Goal: Check status: Check status

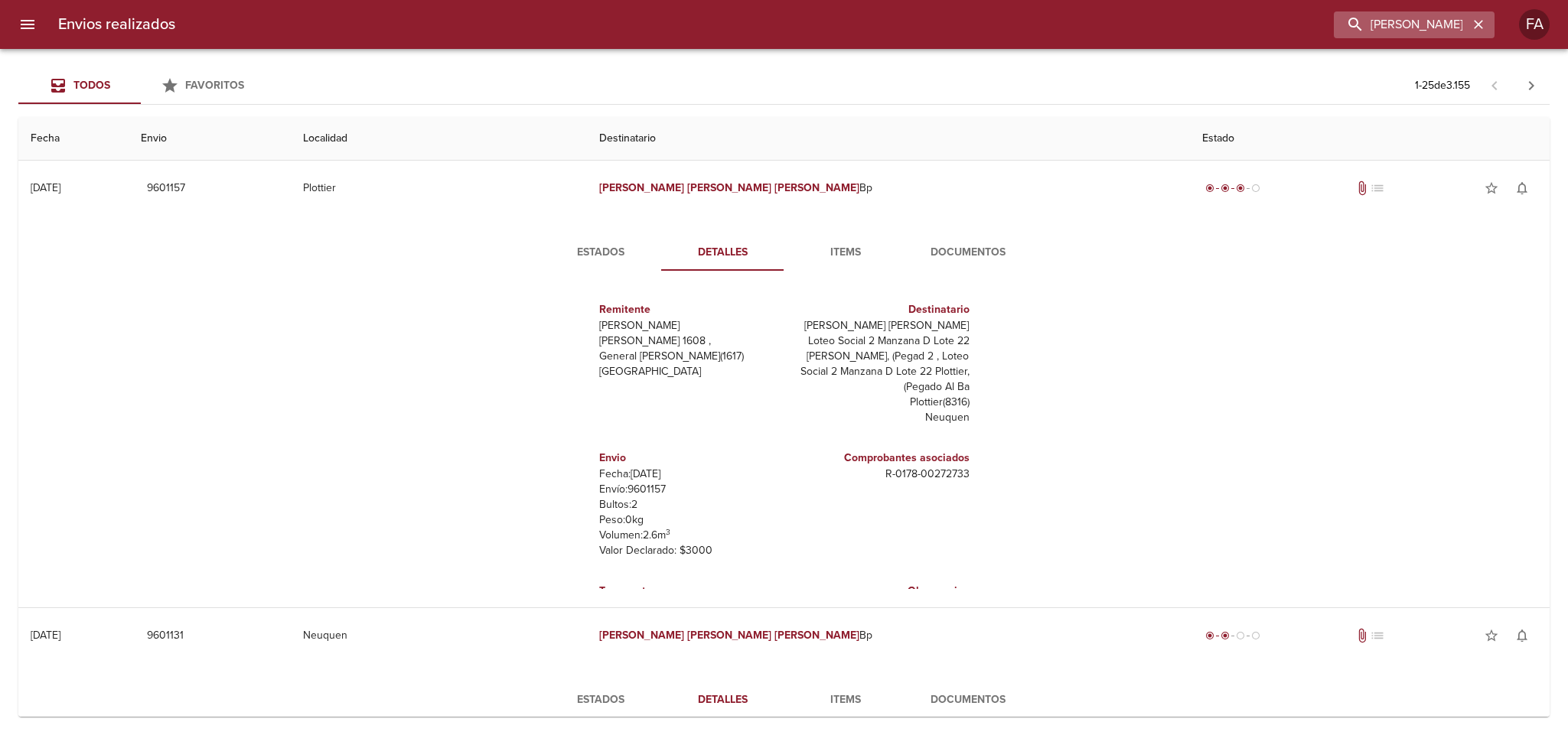
scroll to position [83, 0]
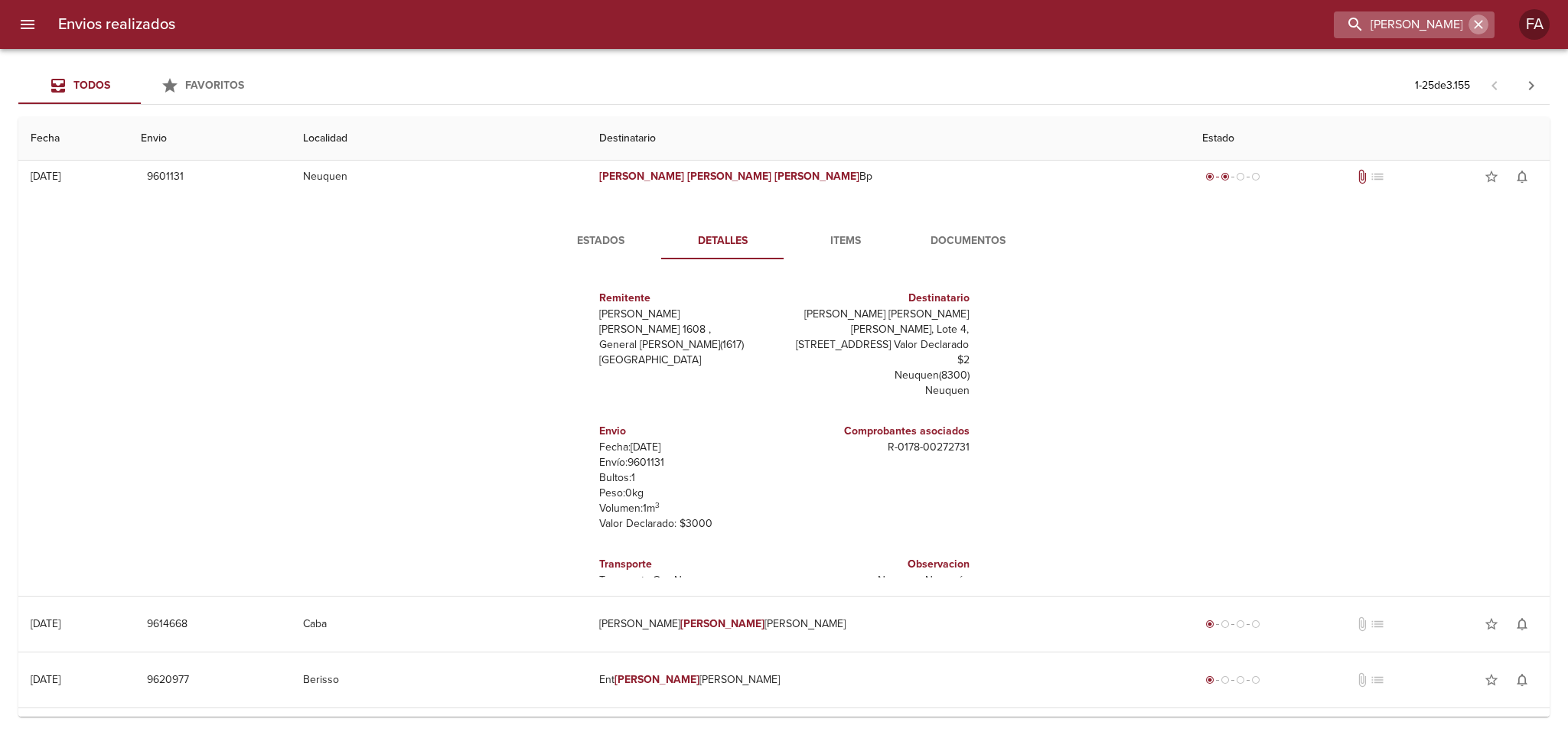
click at [1479, 30] on icon "button" at bounding box center [1478, 25] width 15 height 15
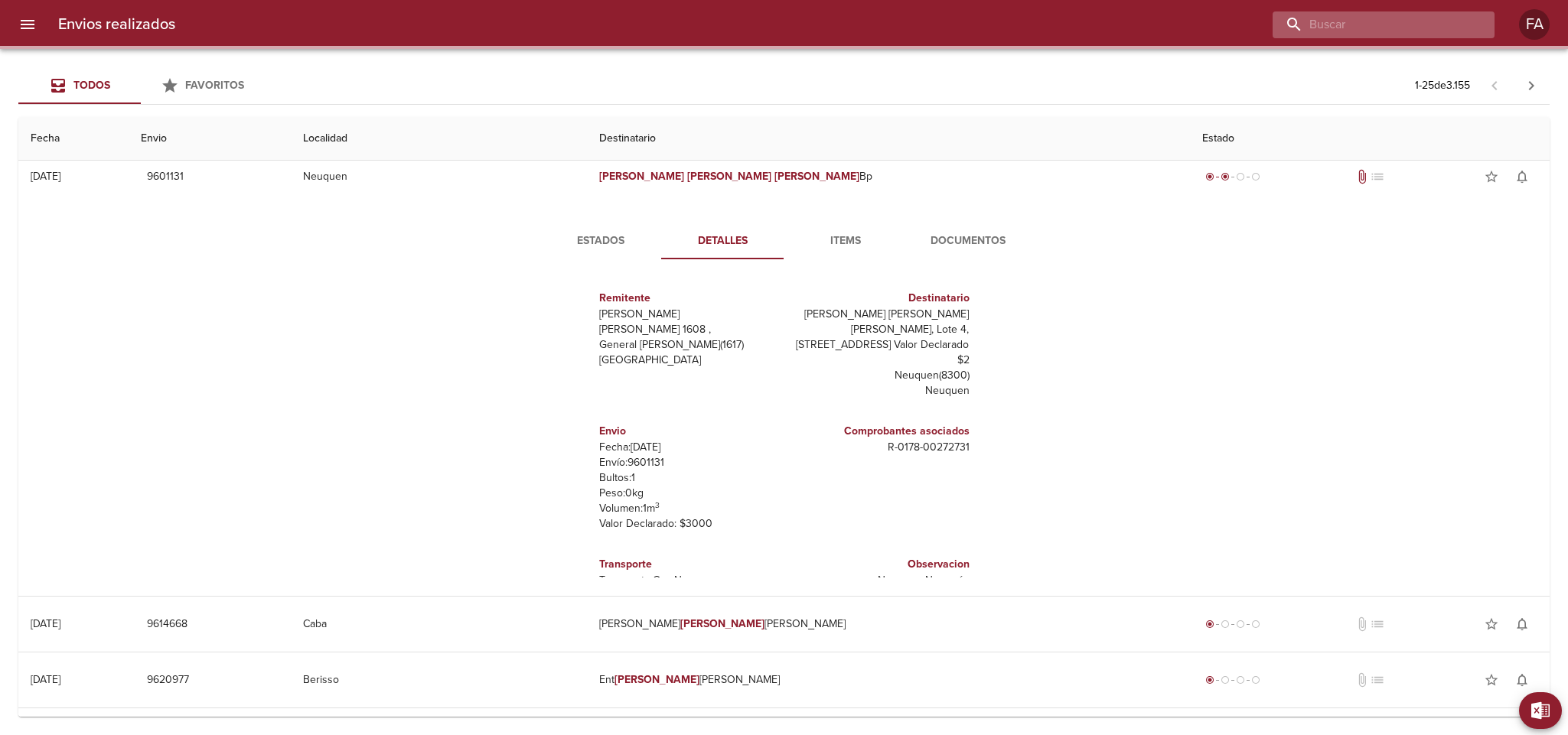
click at [1462, 25] on input "buscar" at bounding box center [1371, 25] width 196 height 27
paste input "[PERSON_NAME]"
type input "[PERSON_NAME]"
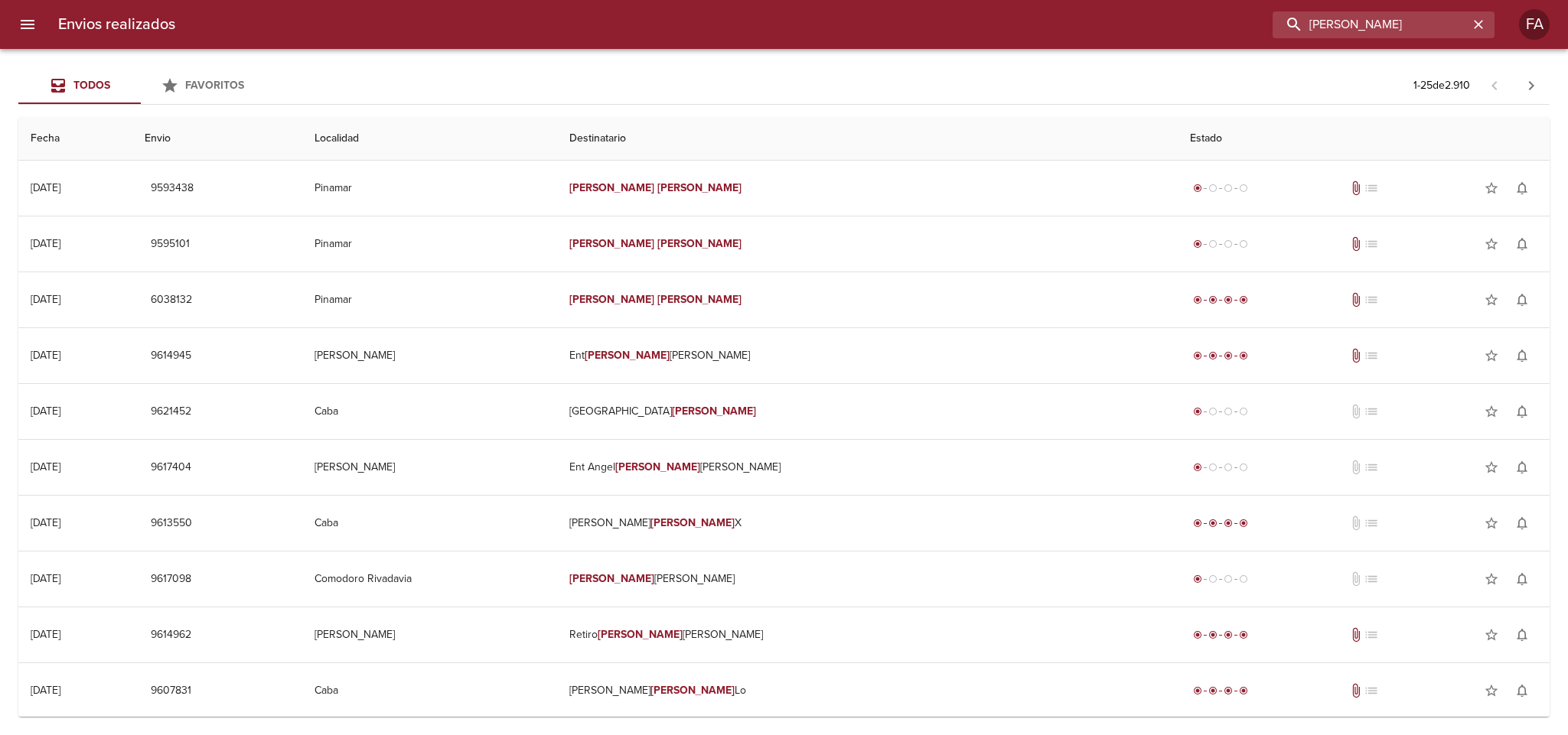
scroll to position [7, 0]
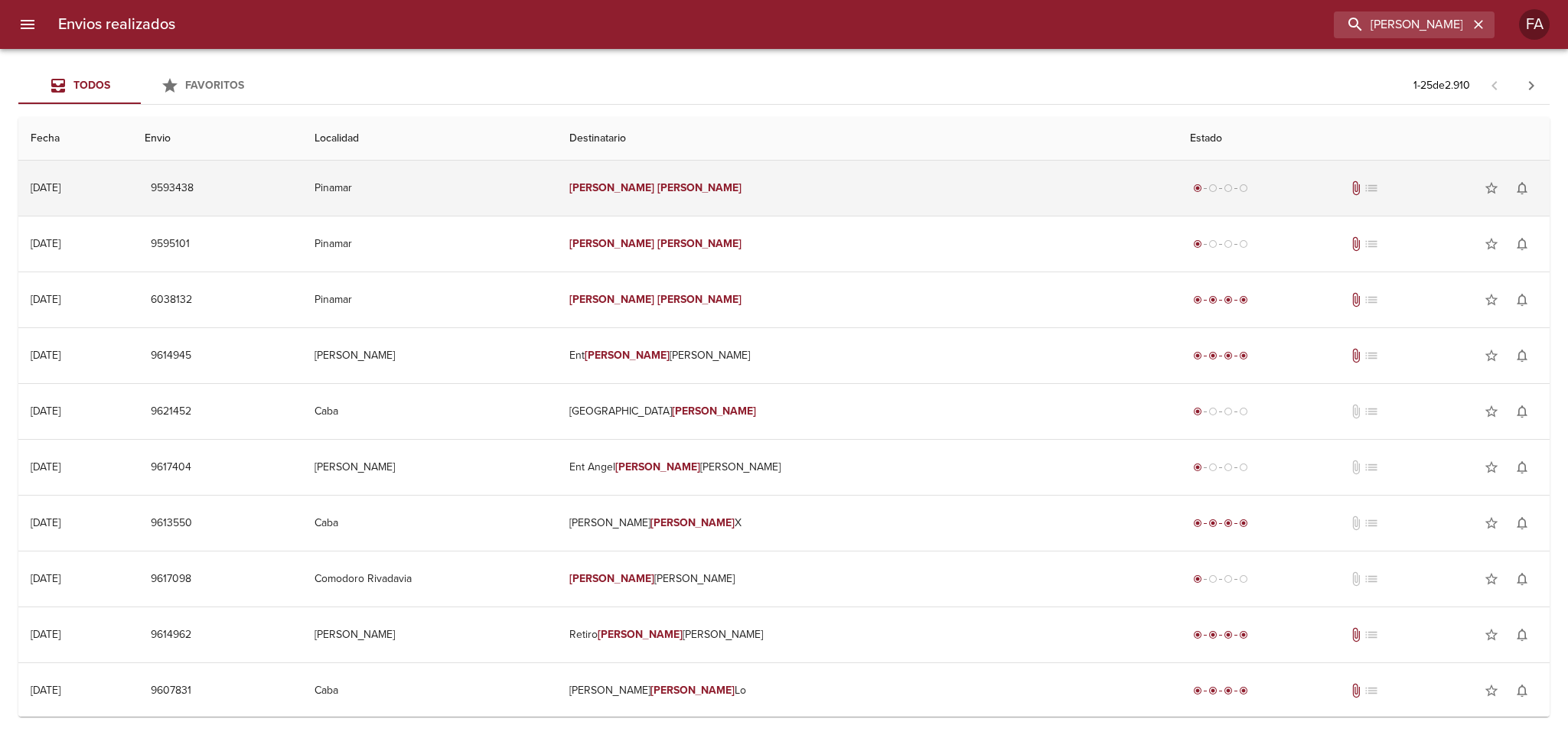
click at [557, 188] on td "Pinamar" at bounding box center [429, 188] width 255 height 55
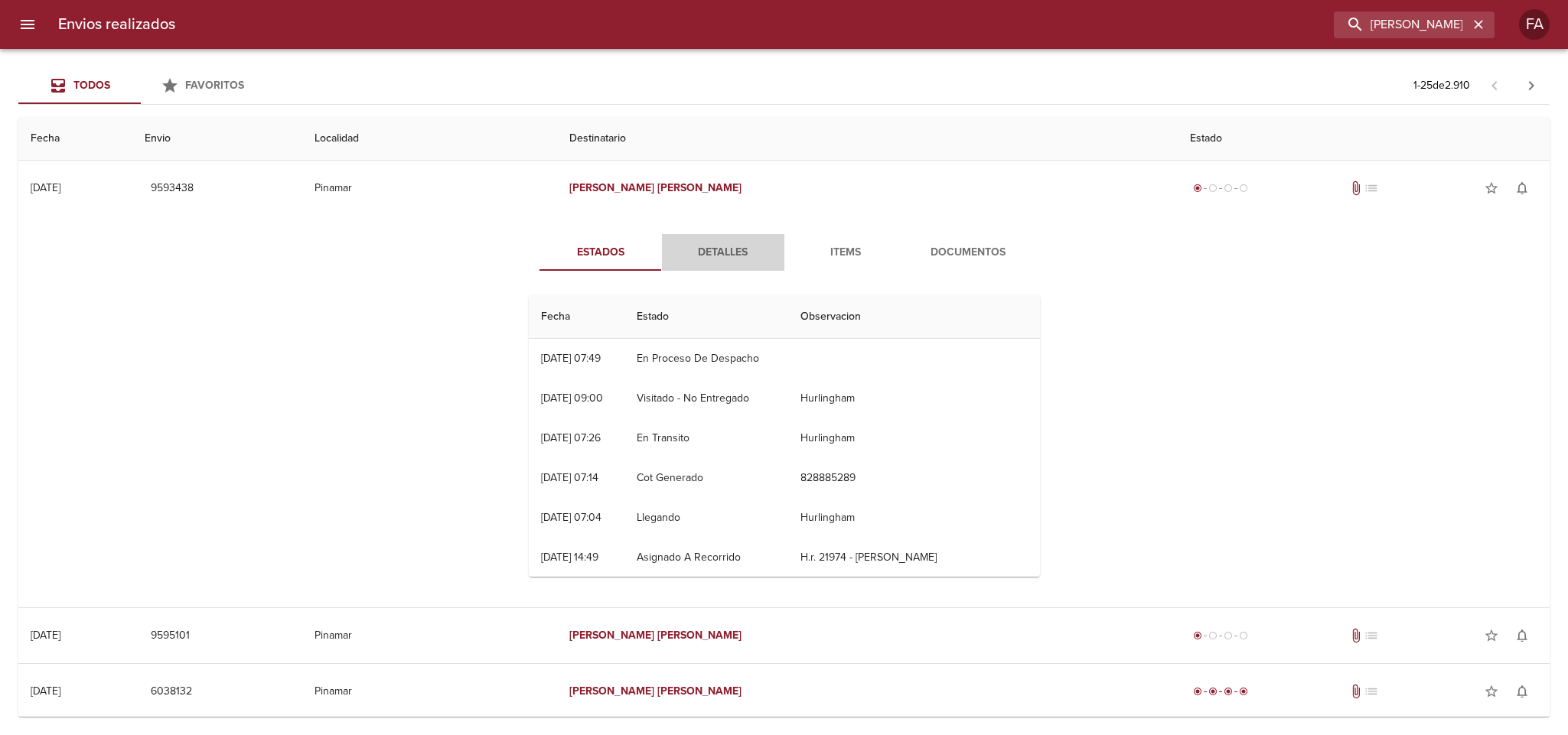
click at [699, 255] on span "Detalles" at bounding box center [723, 253] width 104 height 19
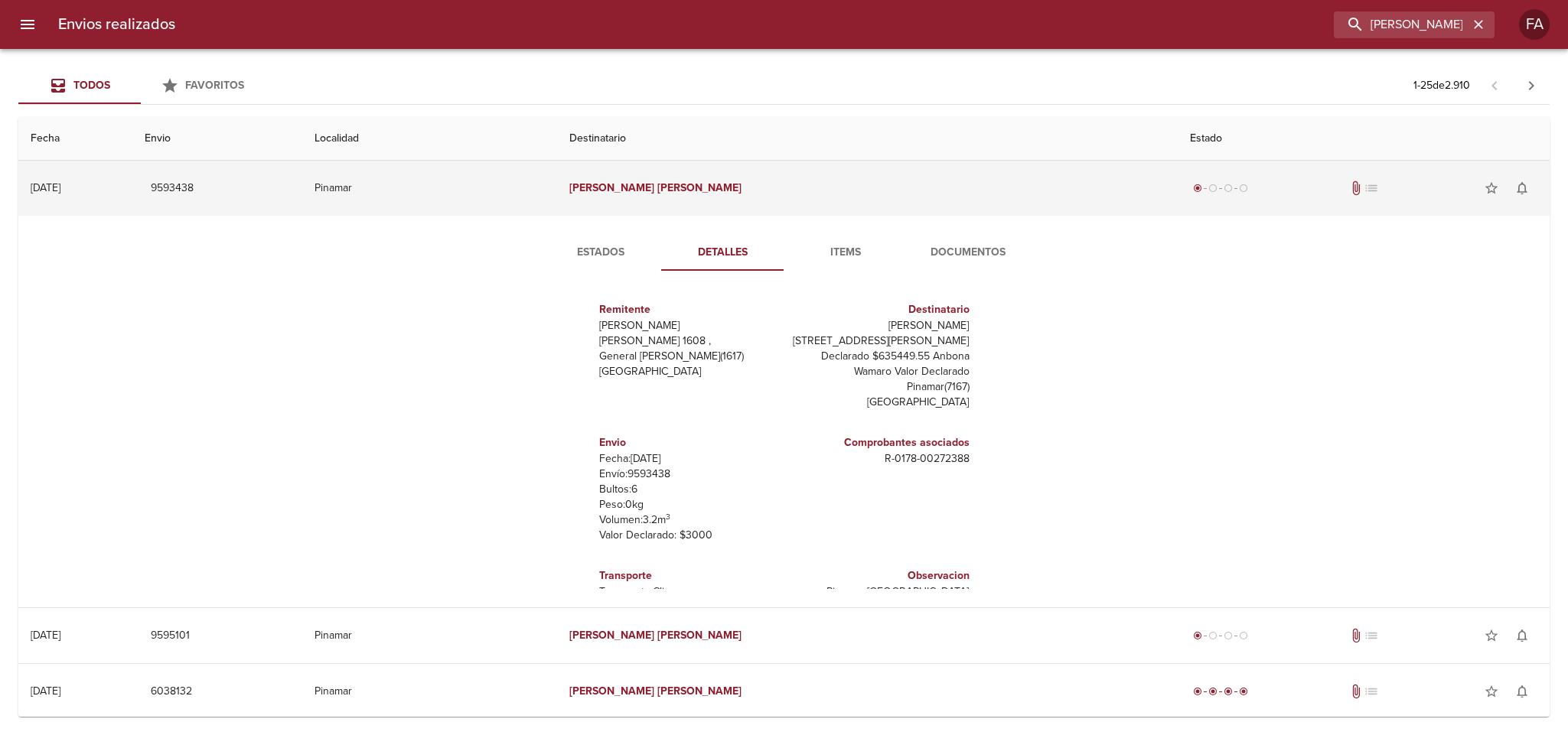
click at [557, 205] on td "Pinamar" at bounding box center [429, 188] width 255 height 55
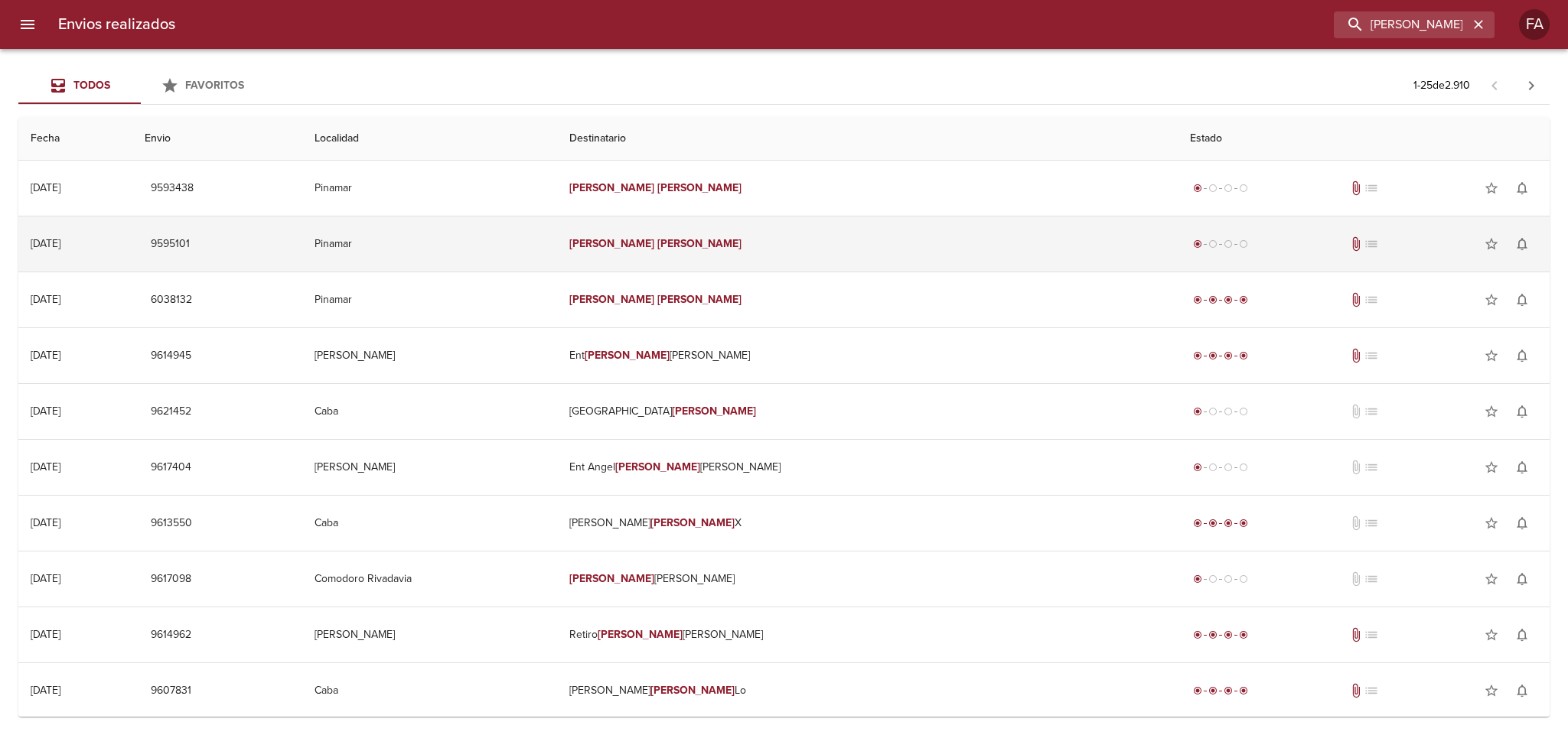
click at [557, 260] on td "Pinamar" at bounding box center [429, 244] width 255 height 55
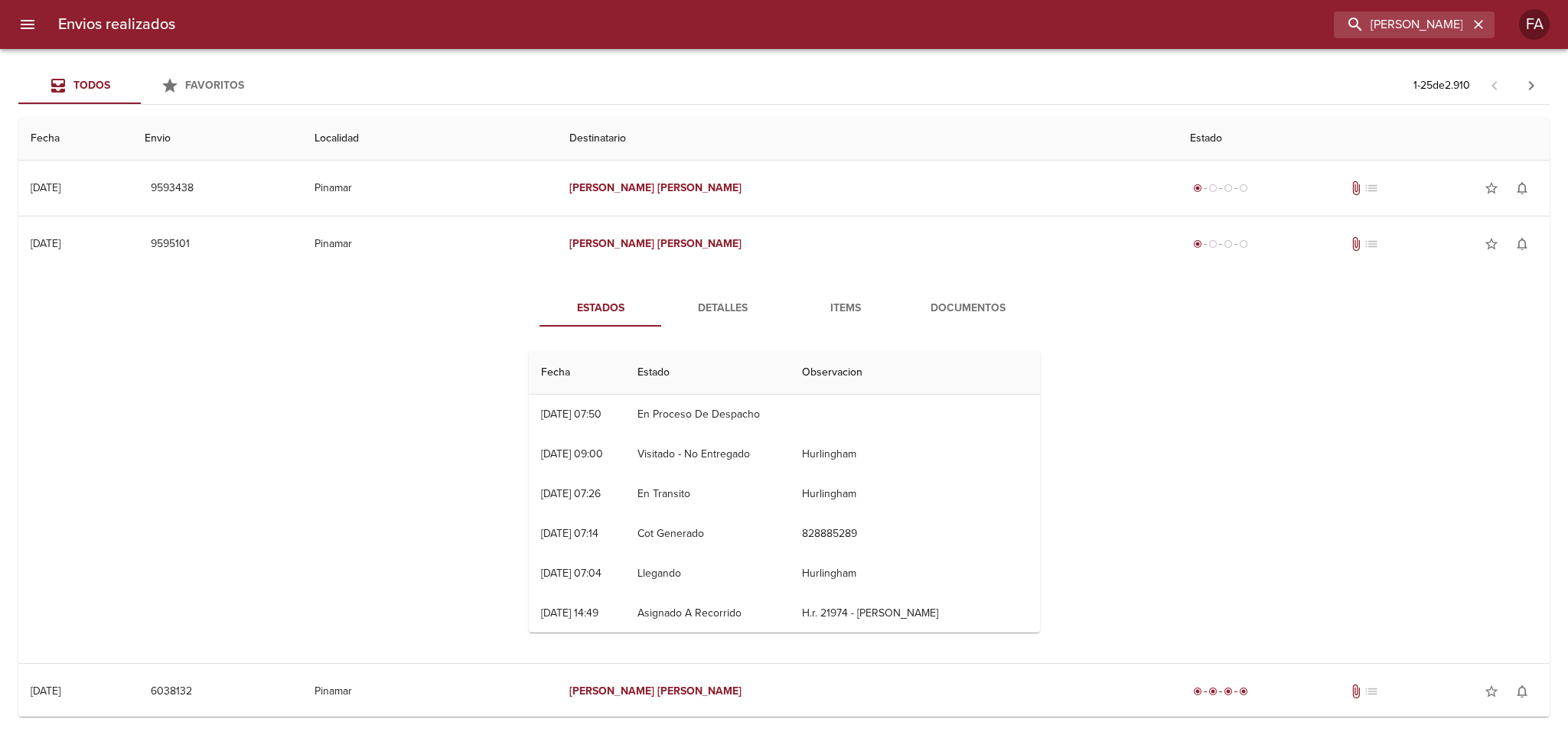
click at [725, 297] on button "Detalles" at bounding box center [723, 308] width 123 height 36
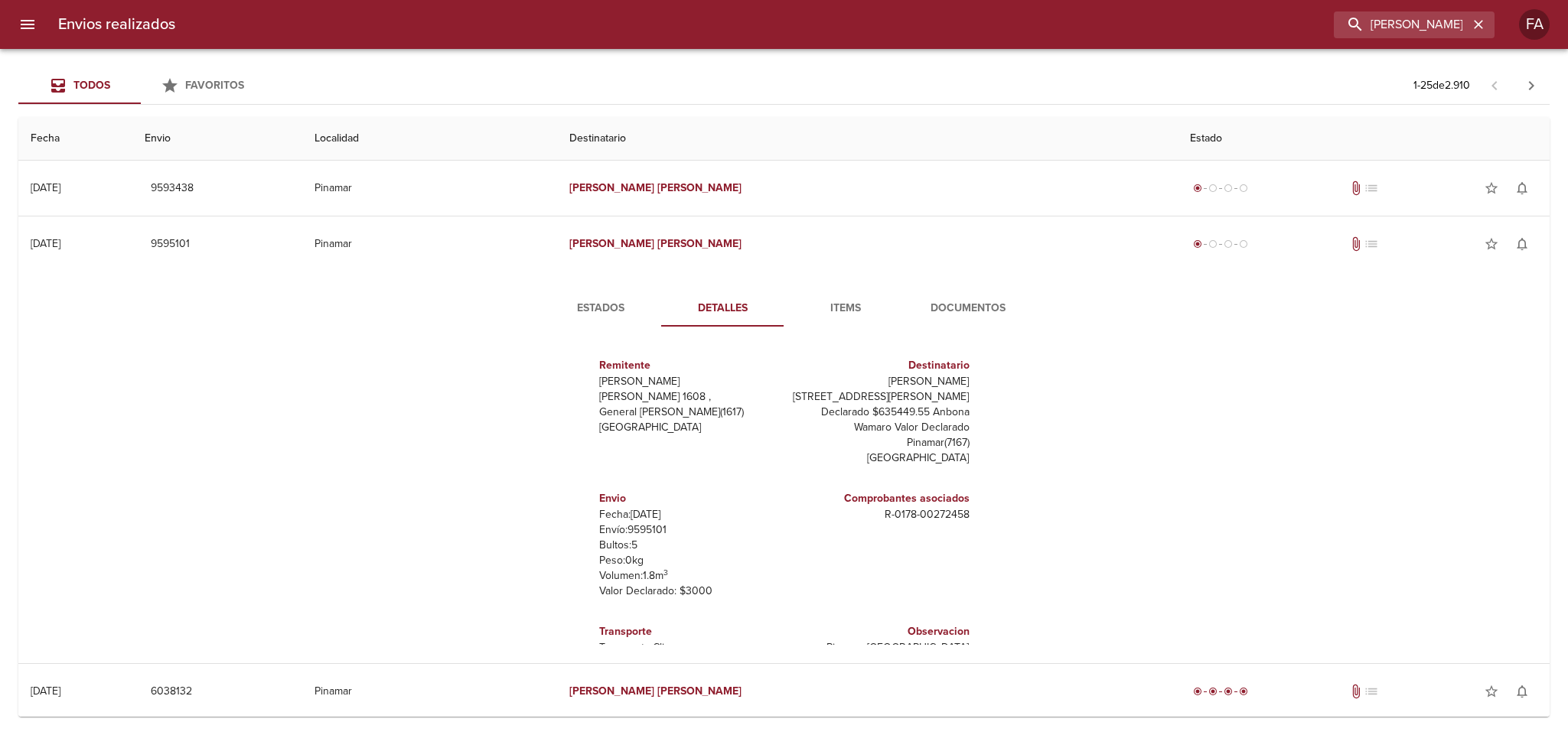
click at [292, 383] on div "Estados Detalles Items Documentos Remitente [PERSON_NAME] [PERSON_NAME] 1608 , …" at bounding box center [784, 467] width 1507 height 392
click at [627, 529] on p "Envío: 9595101" at bounding box center [689, 530] width 179 height 15
copy p "9595101"
click at [605, 546] on p "Bultos: 5" at bounding box center [689, 546] width 179 height 15
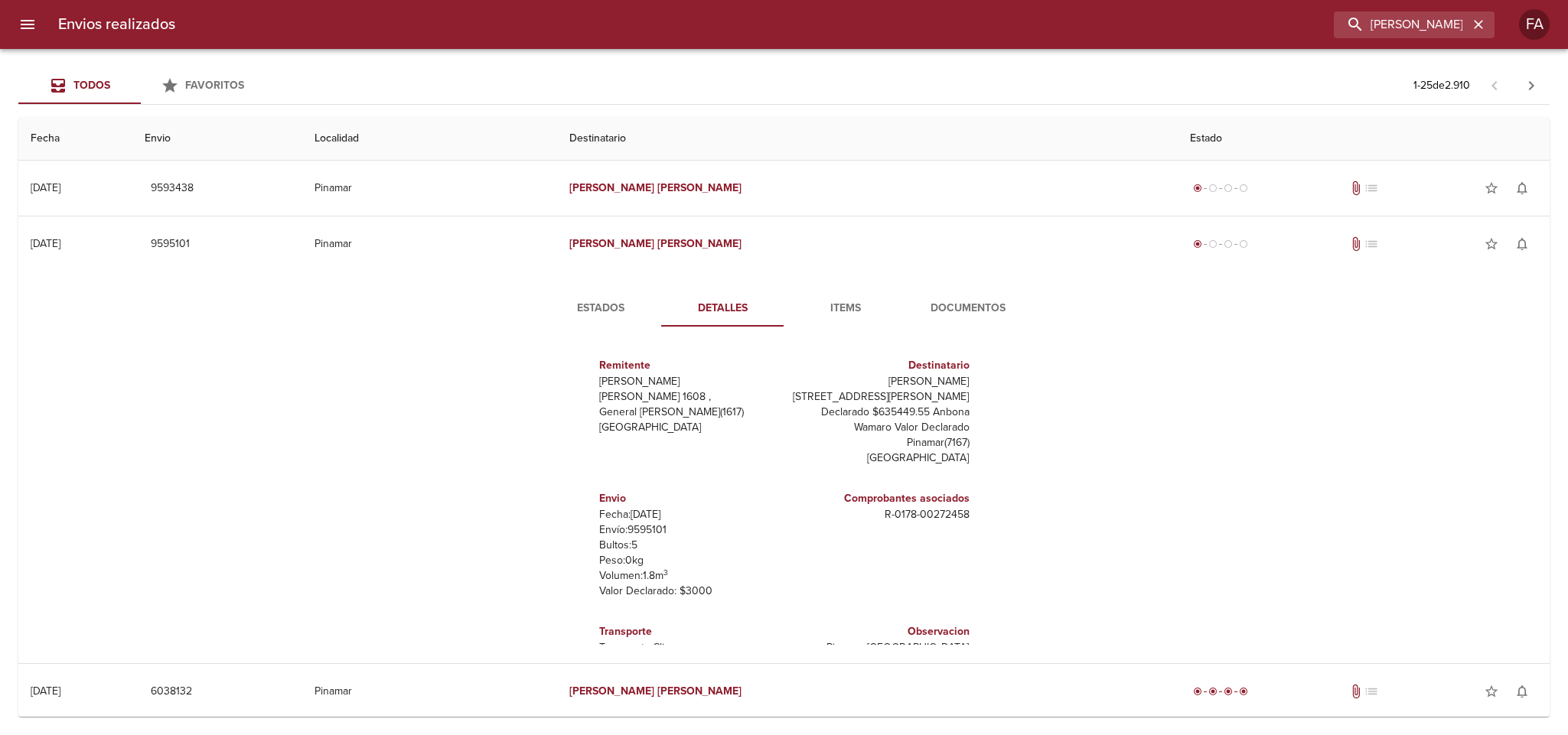
click at [623, 533] on p "Envío: 9595101" at bounding box center [689, 530] width 179 height 15
copy p "9595101"
drag, startPoint x: 864, startPoint y: 517, endPoint x: 977, endPoint y: 510, distance: 113.2
click at [981, 519] on div "Remitente Wamaro Tortuguitas [PERSON_NAME] 1608 , General [PERSON_NAME] ( 1617 …" at bounding box center [784, 492] width 524 height 306
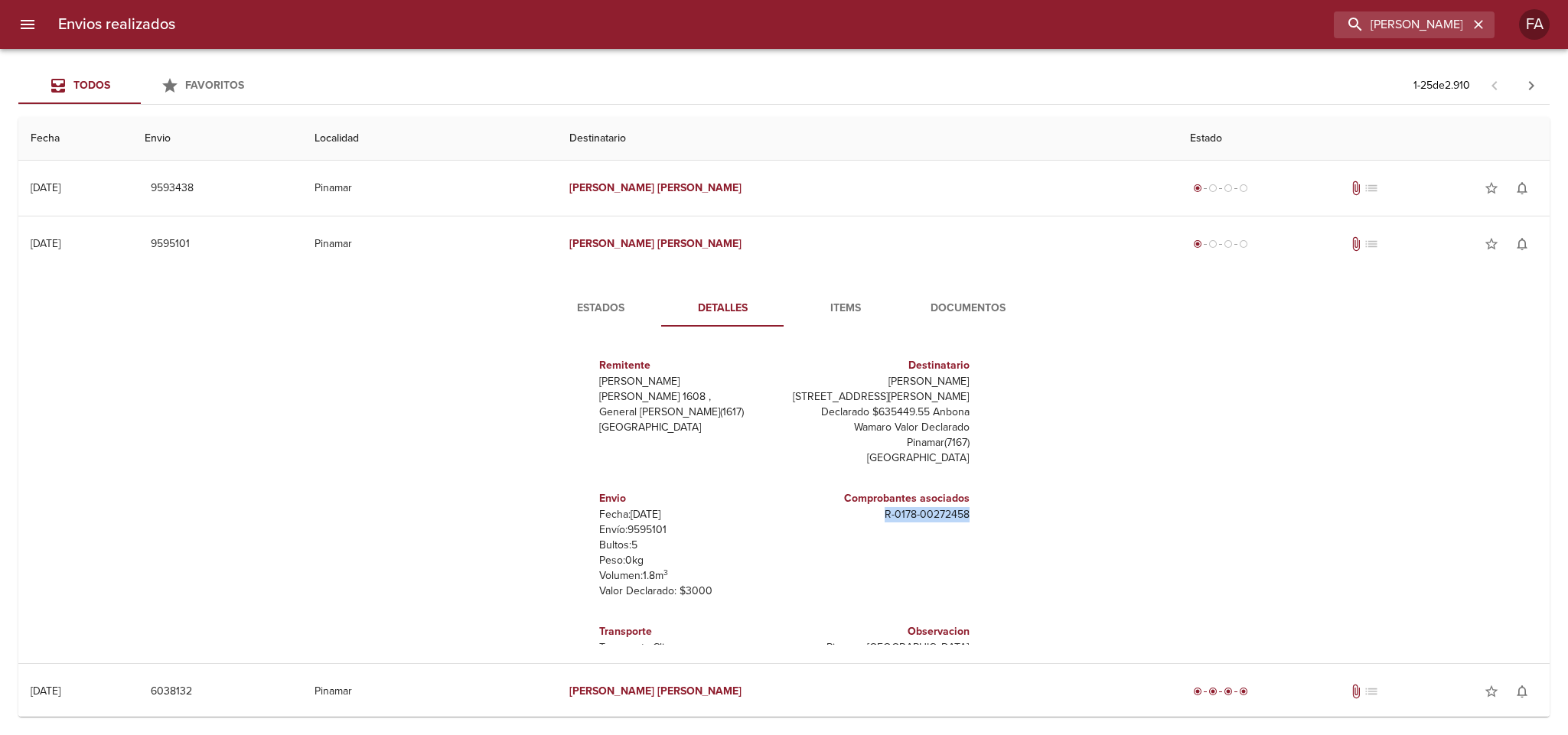
copy p "R - 0178 - 00272458"
drag, startPoint x: 857, startPoint y: 381, endPoint x: 960, endPoint y: 354, distance: 106.5
click at [983, 386] on div "Remitente Wamaro Tortuguitas [PERSON_NAME] 1608 , General [PERSON_NAME] ( 1617 …" at bounding box center [784, 492] width 524 height 306
copy p "[PERSON_NAME]"
click at [586, 308] on span "Estados" at bounding box center [601, 309] width 104 height 19
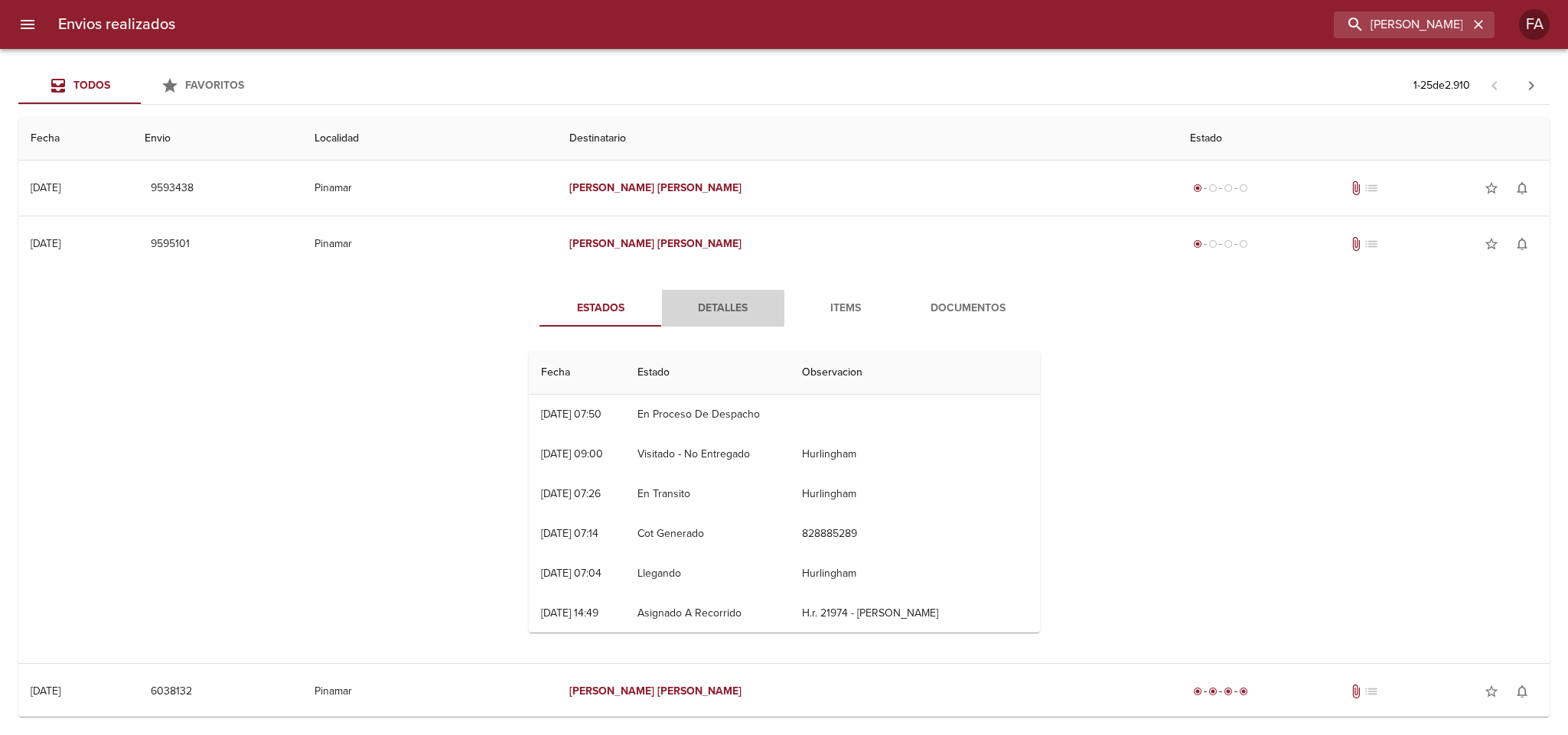
click at [728, 297] on button "Detalles" at bounding box center [723, 308] width 123 height 36
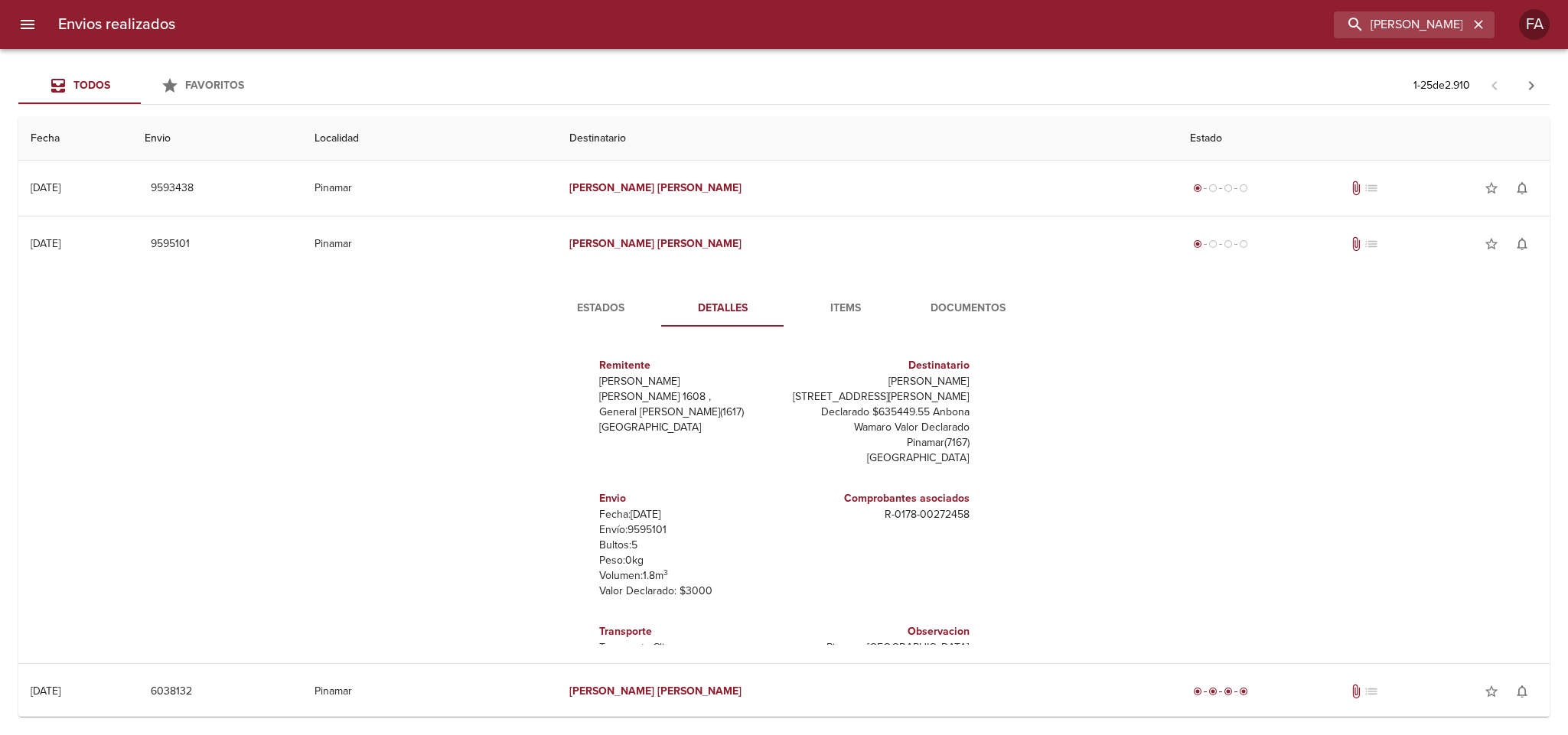
click at [644, 528] on p "Envío: 9595101" at bounding box center [689, 530] width 179 height 15
copy p "9595101"
click at [1481, 21] on div "[PERSON_NAME]" at bounding box center [1414, 25] width 161 height 27
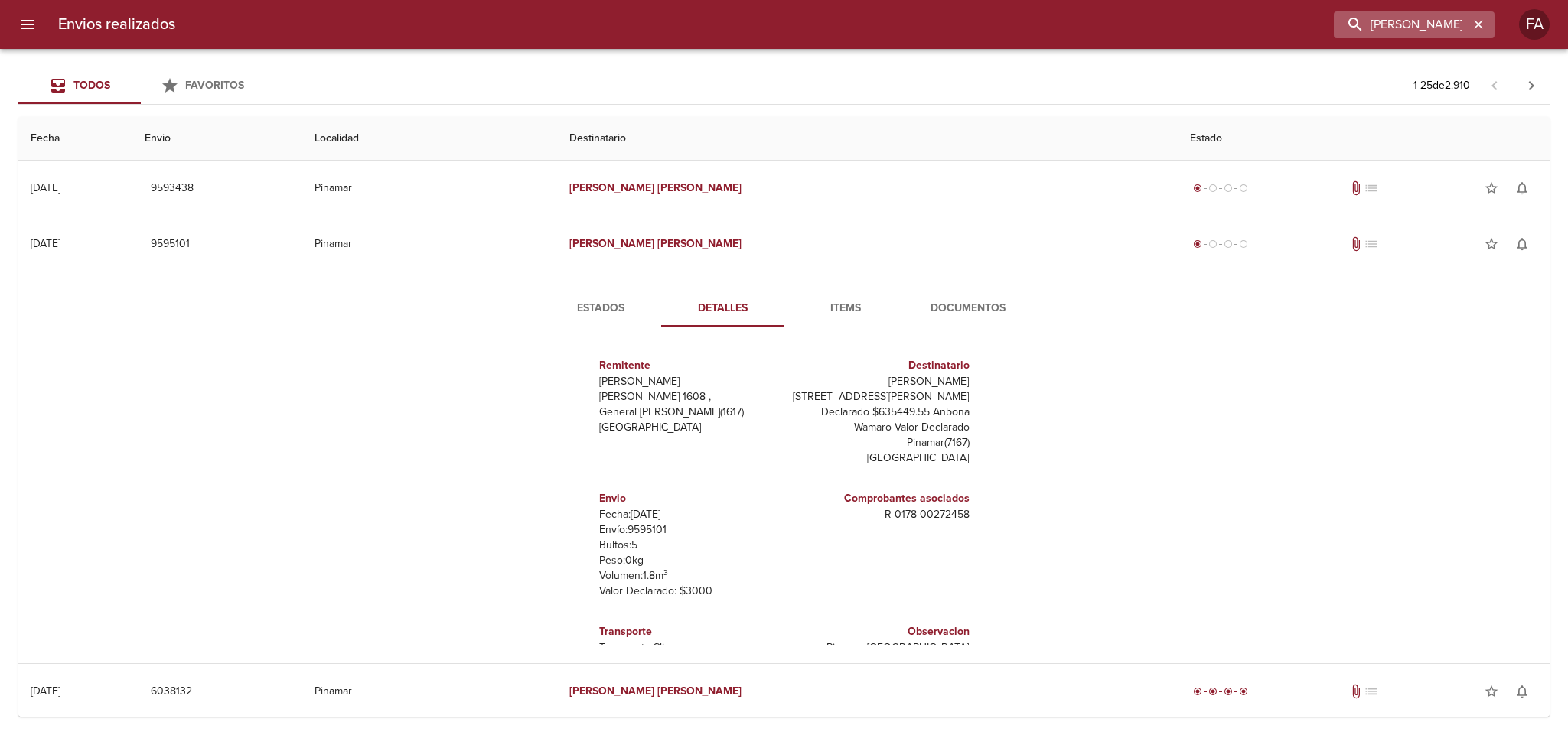
click at [1479, 21] on icon "button" at bounding box center [1478, 25] width 15 height 15
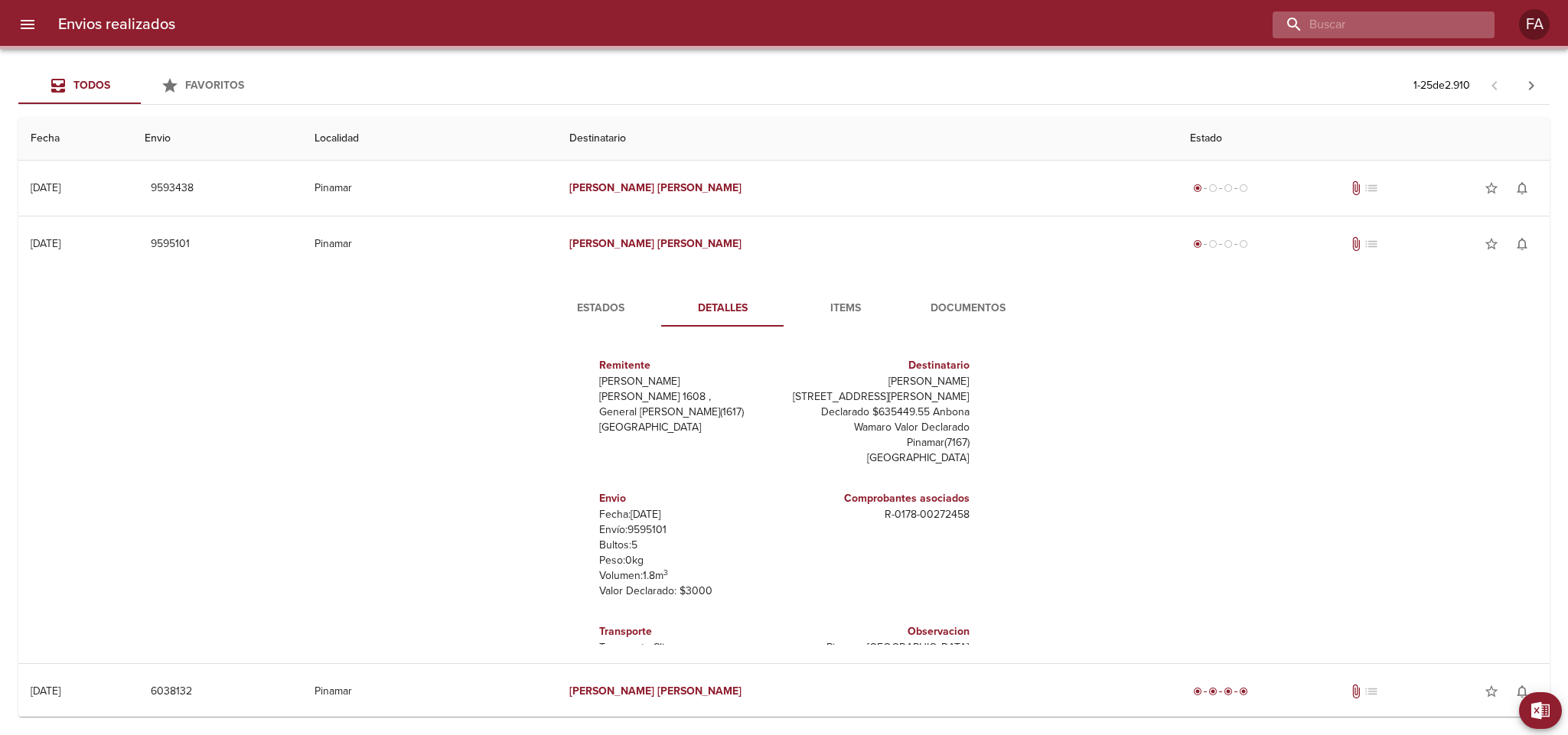
click at [1446, 21] on input "buscar" at bounding box center [1371, 25] width 196 height 27
paste input "[PERSON_NAME]"
type input "[PERSON_NAME]"
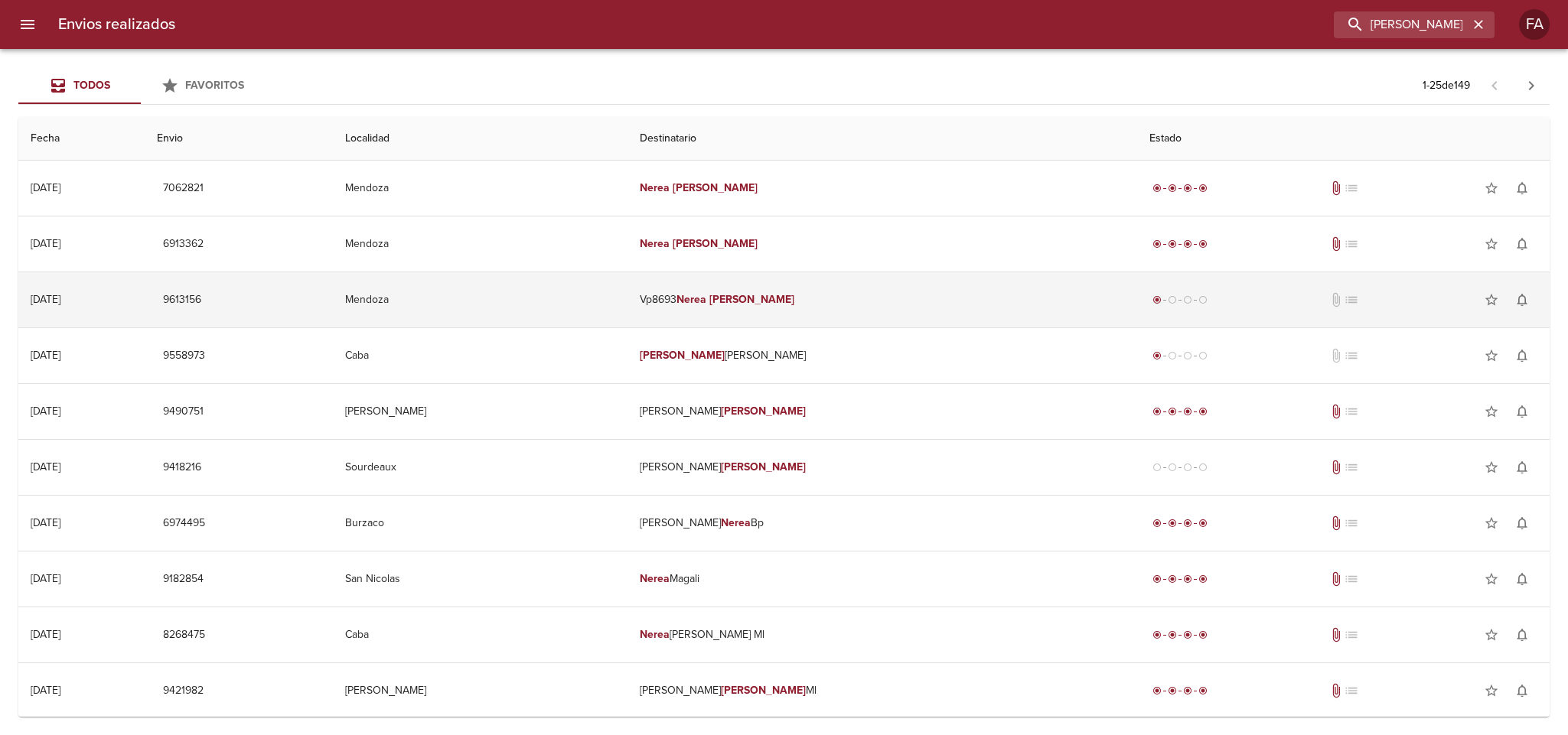
click at [593, 297] on td "Mendoza" at bounding box center [480, 299] width 294 height 55
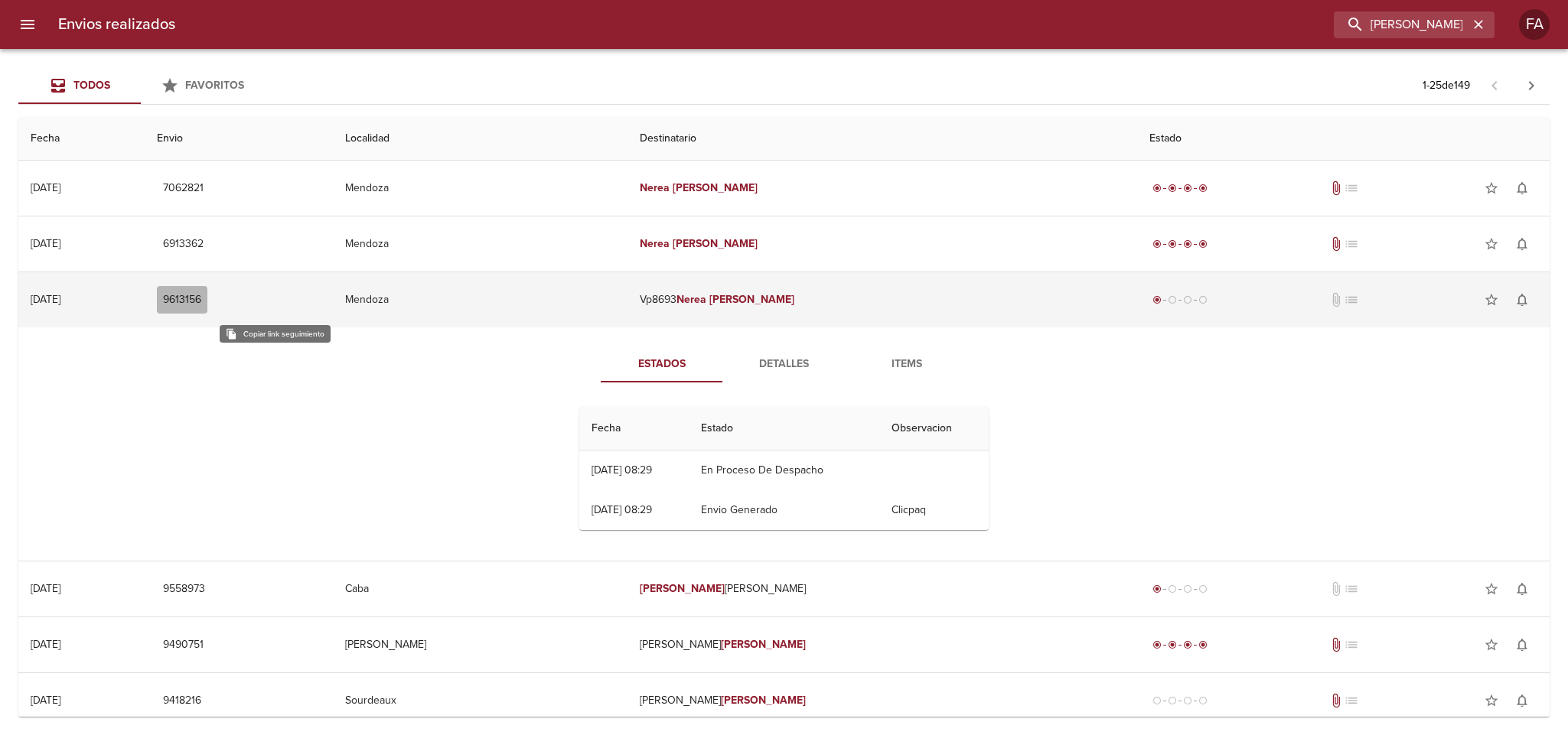
click at [201, 306] on span "9613156" at bounding box center [182, 300] width 38 height 19
